Goal: Find specific page/section: Locate a particular part of the current website

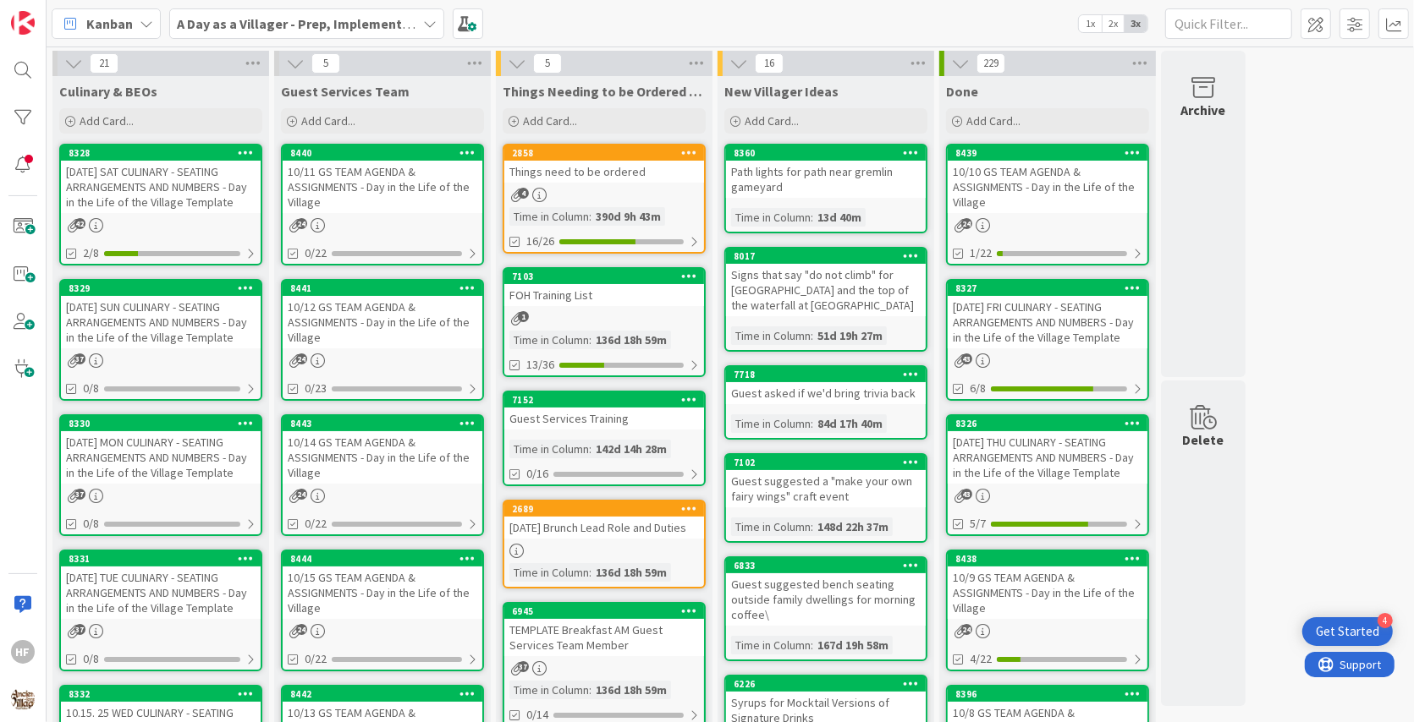
click at [163, 324] on div "[DATE] SUN CULINARY - SEATING ARRANGEMENTS AND NUMBERS - Day in the Life of the…" at bounding box center [161, 322] width 200 height 52
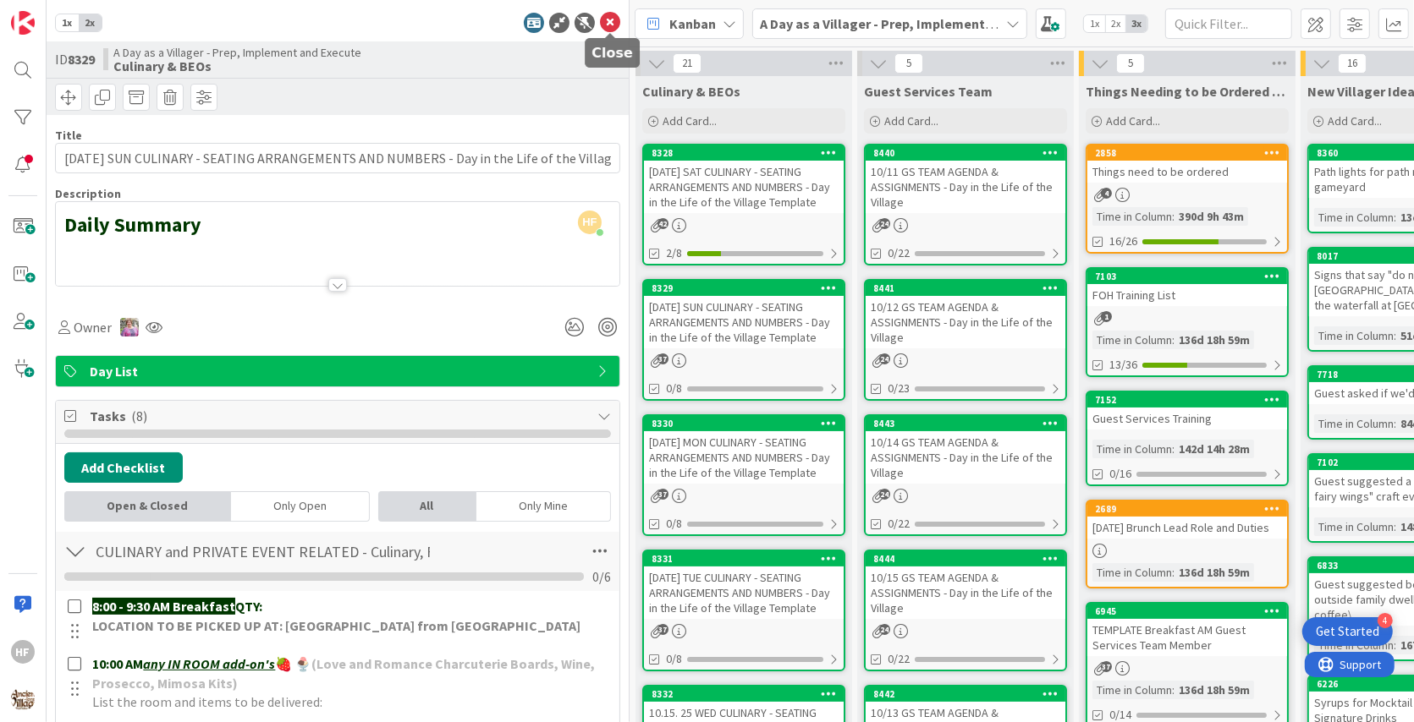
click at [608, 25] on icon at bounding box center [610, 23] width 20 height 20
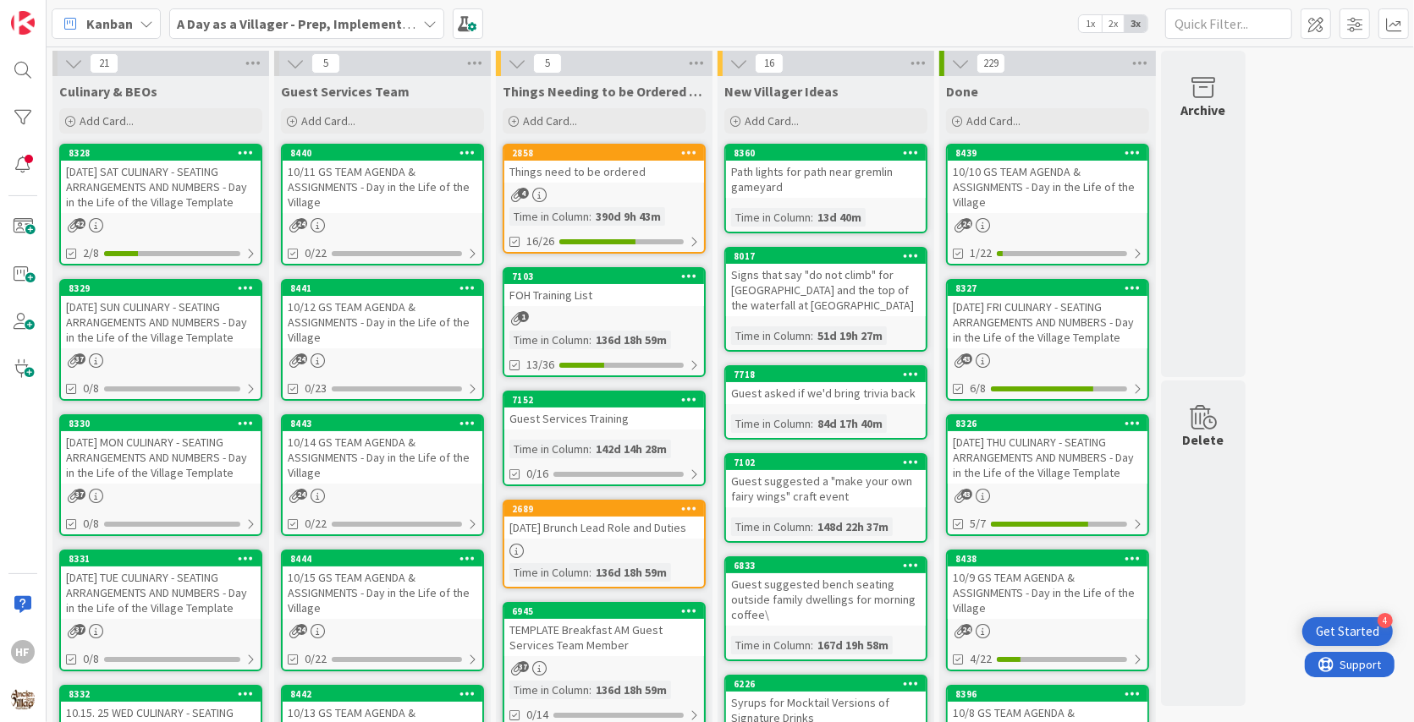
click at [182, 471] on div "[DATE] MON CULINARY - SEATING ARRANGEMENTS AND NUMBERS - Day in the Life of the…" at bounding box center [161, 457] width 200 height 52
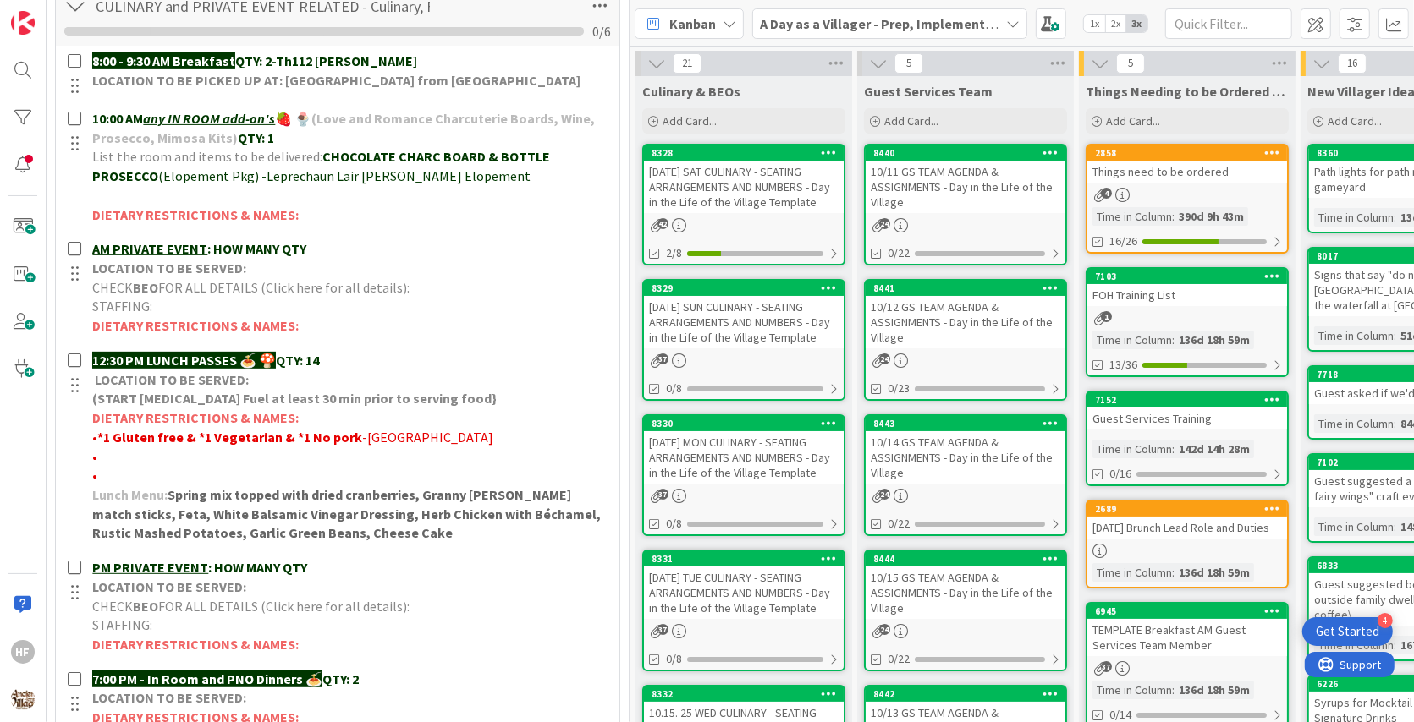
scroll to position [603, 0]
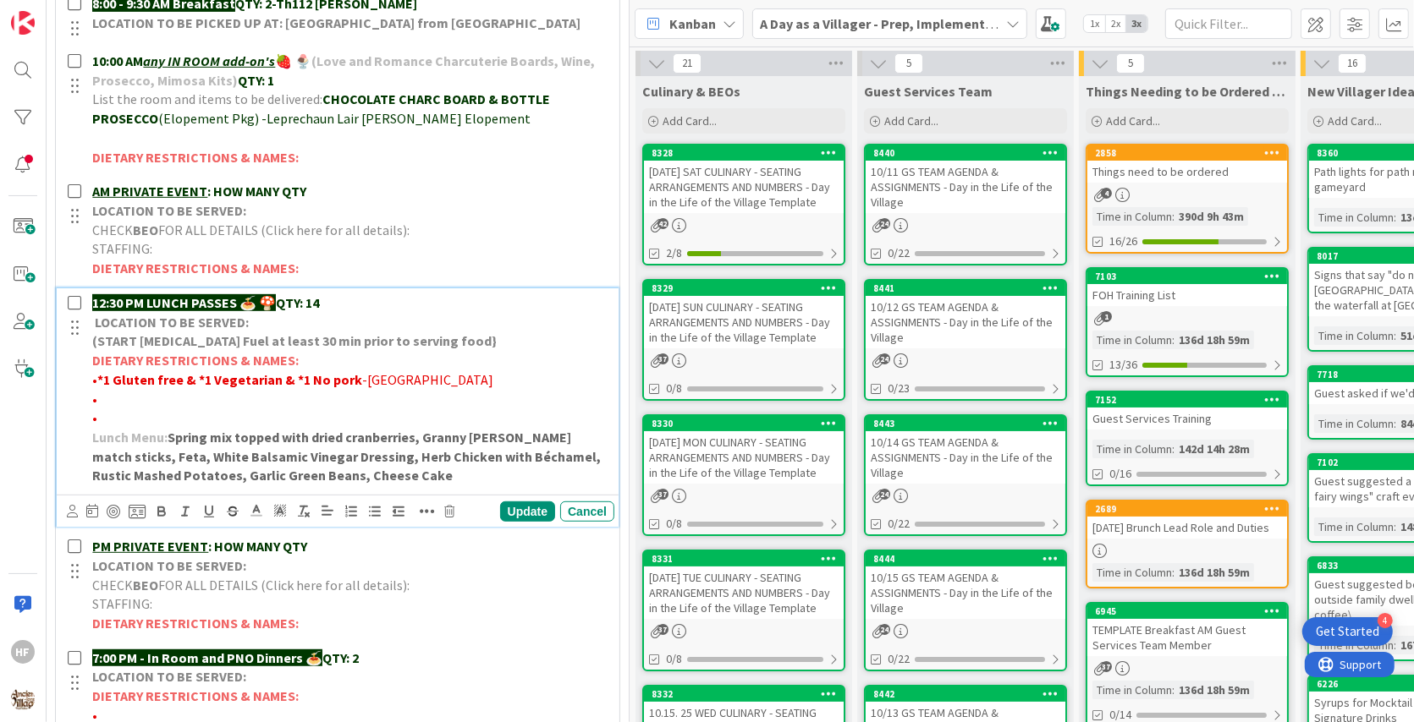
click at [336, 294] on p "12:30 PM LUNCH PASSES 🍝 🍄 QTY: 14" at bounding box center [349, 303] width 515 height 19
